Goal: Transaction & Acquisition: Purchase product/service

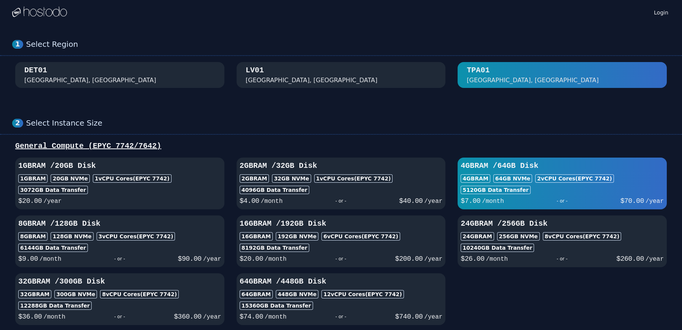
click at [163, 202] on div "$ 20.00 /year" at bounding box center [119, 200] width 203 height 12
select select
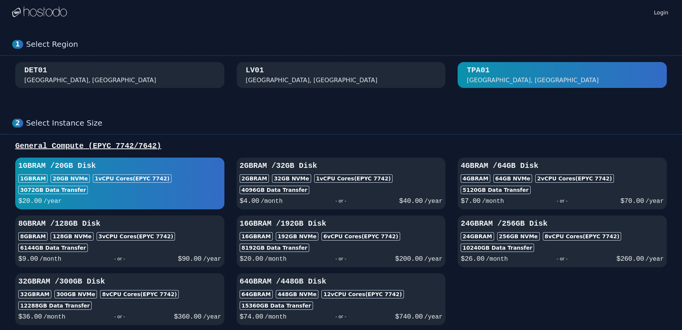
select select
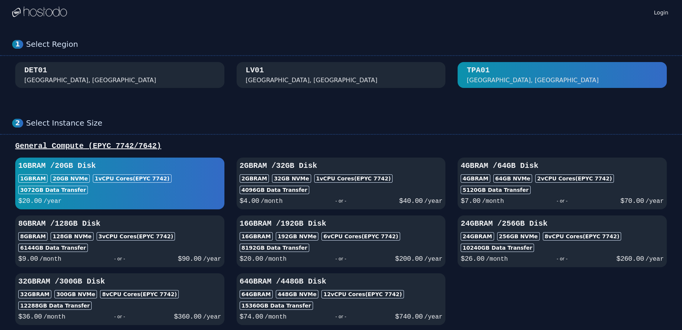
select select
